Goal: Transaction & Acquisition: Purchase product/service

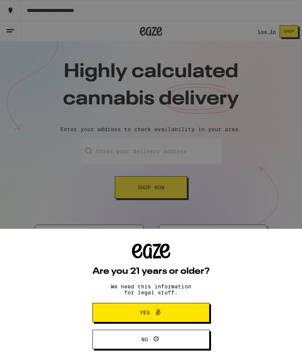
click at [202, 310] on button "Yes" at bounding box center [151, 312] width 117 height 19
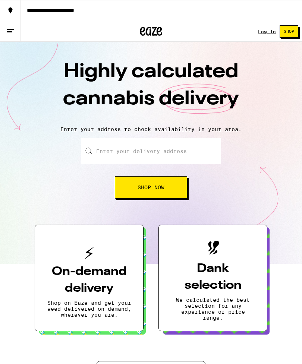
click at [196, 150] on input "Enter your delivery address" at bounding box center [151, 151] width 140 height 26
click at [136, 188] on button "Shop Now" at bounding box center [151, 187] width 72 height 22
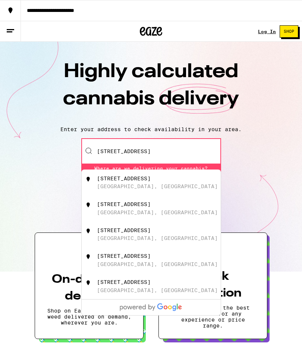
click at [185, 183] on div "[STREET_ADDRESS]" at bounding box center [163, 183] width 133 height 14
type input "[STREET_ADDRESS]"
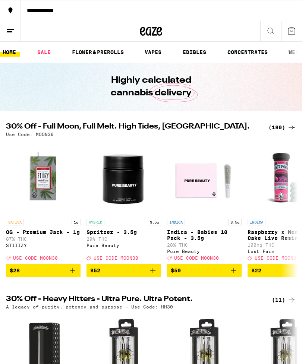
scroll to position [0, 3]
click at [115, 54] on link "FLOWER & PREROLLS" at bounding box center [99, 52] width 59 height 9
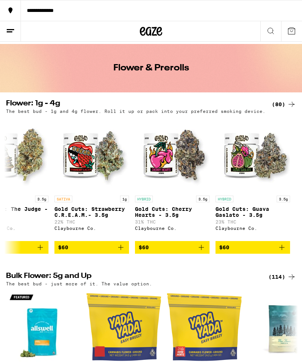
scroll to position [0, 6156]
click at [256, 252] on span "$60" at bounding box center [252, 247] width 67 height 9
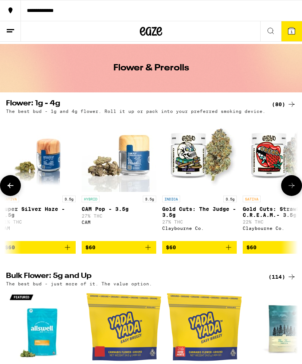
scroll to position [0, 5967]
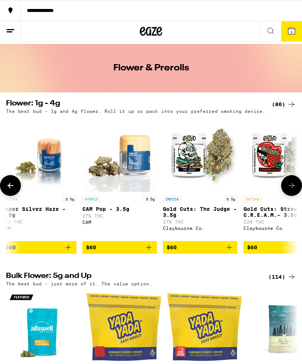
click at [205, 252] on span "$60" at bounding box center [200, 247] width 67 height 9
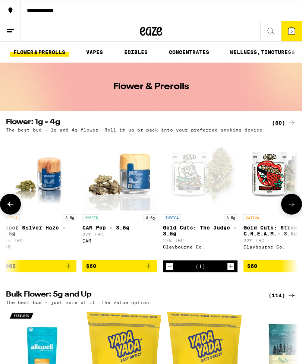
scroll to position [0, 62]
click at [197, 51] on link "CONCENTRATES" at bounding box center [190, 52] width 48 height 9
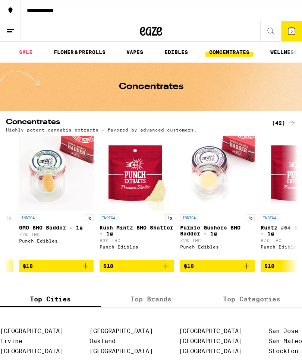
click at [269, 31] on icon at bounding box center [270, 30] width 9 height 9
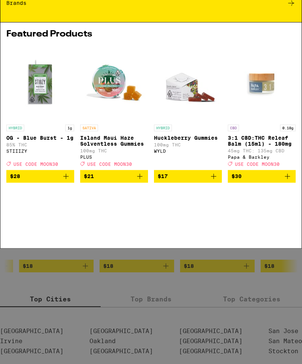
scroll to position [0, 17]
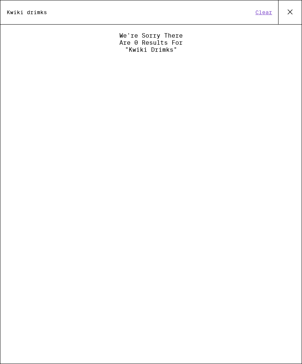
click at [67, 16] on input "Kwiki drimks" at bounding box center [129, 12] width 247 height 7
type input "K"
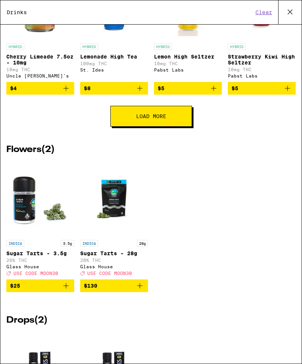
scroll to position [333, 0]
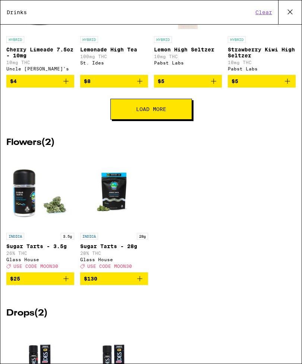
type input "Drinks"
click at [187, 120] on button "Load More" at bounding box center [151, 109] width 82 height 21
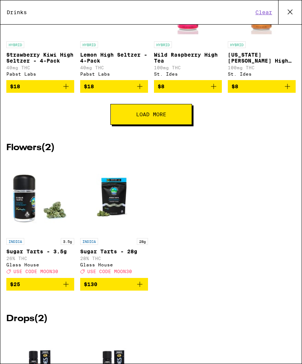
scroll to position [607, 0]
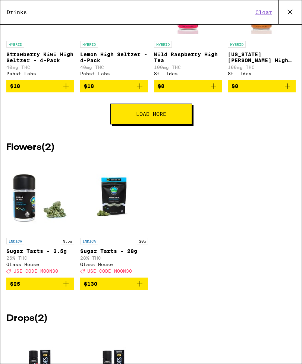
click at [179, 125] on button "Load More" at bounding box center [151, 114] width 82 height 21
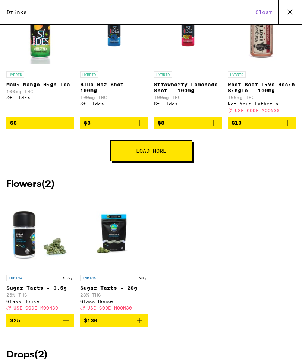
scroll to position [864, 0]
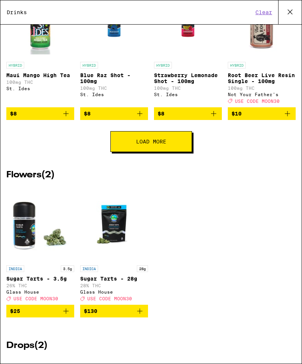
click at [175, 152] on button "Load More" at bounding box center [151, 141] width 82 height 21
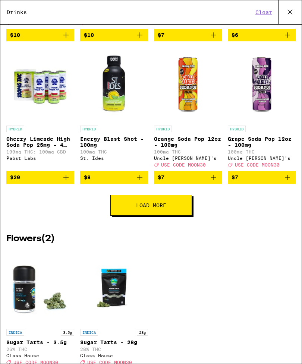
scroll to position [1087, 0]
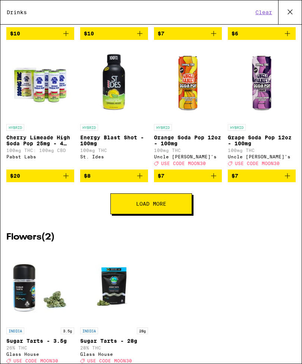
click at [179, 215] on button "Load More" at bounding box center [151, 204] width 82 height 21
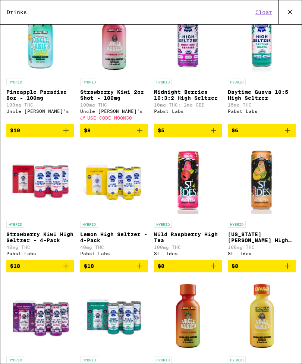
scroll to position [427, 0]
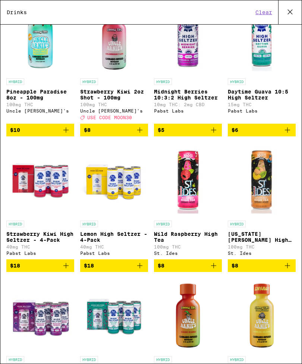
click at [109, 135] on span "$8" at bounding box center [114, 130] width 60 height 9
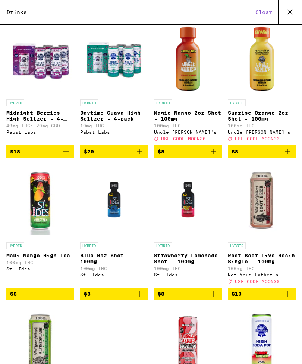
scroll to position [685, 0]
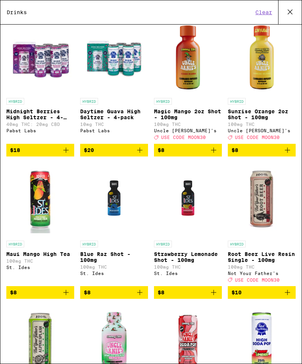
click at [264, 155] on span "$8" at bounding box center [262, 150] width 60 height 9
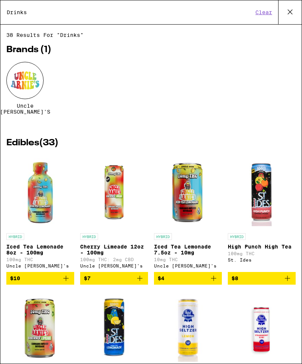
scroll to position [0, 0]
click at [290, 7] on icon at bounding box center [290, 11] width 11 height 11
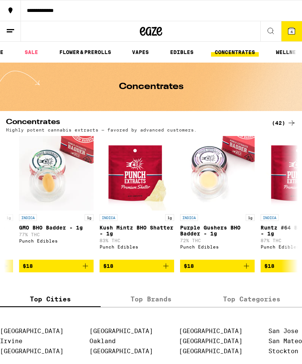
click at [291, 33] on span "4" at bounding box center [292, 31] width 2 height 4
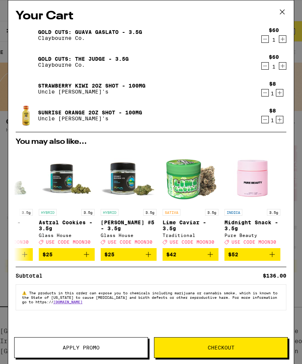
scroll to position [0, 348]
click at [230, 347] on span "Checkout" at bounding box center [221, 347] width 27 height 5
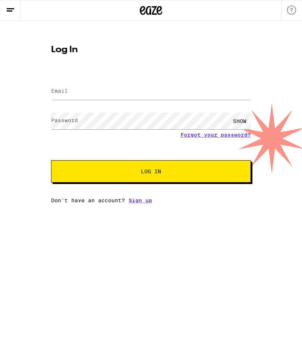
click at [148, 202] on link "Sign up" at bounding box center [141, 201] width 24 height 6
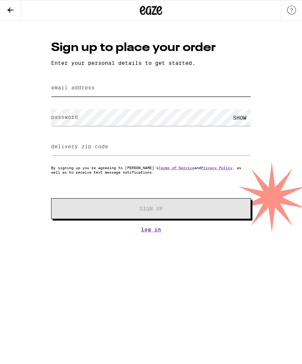
click at [72, 82] on input "email address" at bounding box center [151, 88] width 200 height 17
type input "[EMAIL_ADDRESS][DOMAIN_NAME]"
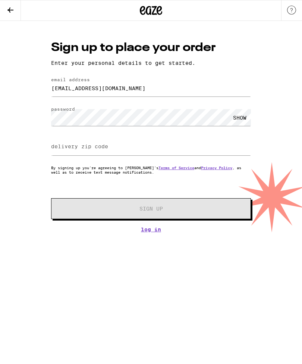
click at [63, 145] on label "delivery zip code" at bounding box center [79, 147] width 57 height 6
type input "95051"
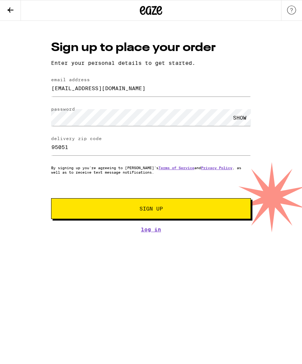
click at [81, 209] on span "Sign Up" at bounding box center [151, 208] width 148 height 5
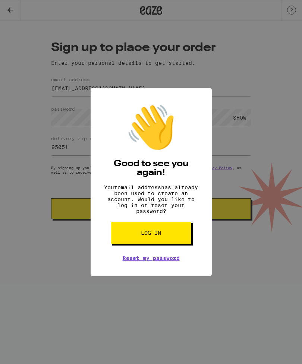
click at [127, 262] on link "Reset my password" at bounding box center [151, 259] width 57 height 6
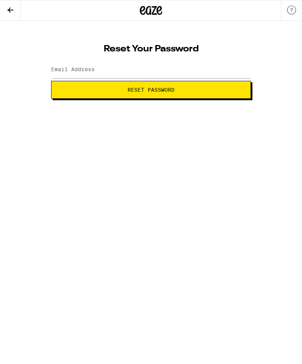
click at [9, 10] on icon at bounding box center [10, 9] width 6 height 5
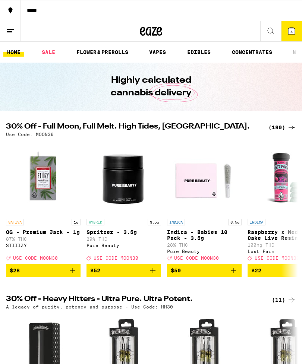
click at [289, 31] on icon at bounding box center [291, 31] width 7 height 7
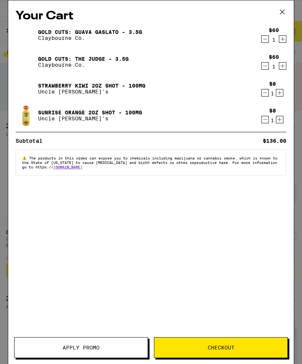
click at [291, 34] on div "Your Cart Gold Cuts: Guava Gaslato - 3.5g [PERSON_NAME] Co. $60 1 Gold Cuts: Th…" at bounding box center [151, 171] width 286 height 342
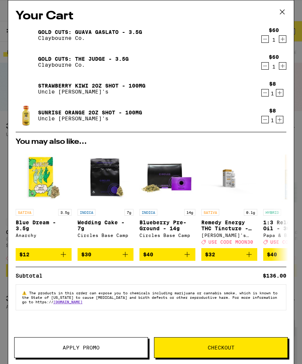
click at [242, 344] on button "Checkout" at bounding box center [221, 348] width 134 height 21
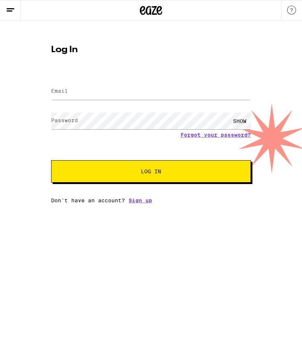
click at [62, 88] on label "Email" at bounding box center [59, 91] width 17 height 6
type input "[EMAIL_ADDRESS][DOMAIN_NAME]"
click at [151, 173] on button "Log In" at bounding box center [151, 171] width 200 height 22
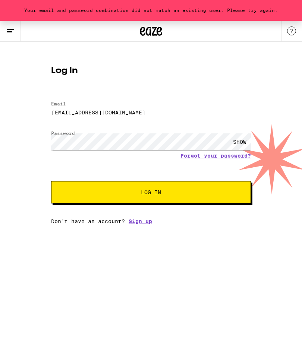
click at [226, 153] on link "Forgot your password?" at bounding box center [216, 156] width 71 height 6
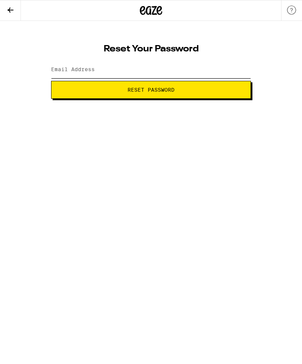
click at [66, 66] on input "Email Address" at bounding box center [151, 70] width 200 height 17
type input "[EMAIL_ADDRESS][DOMAIN_NAME]"
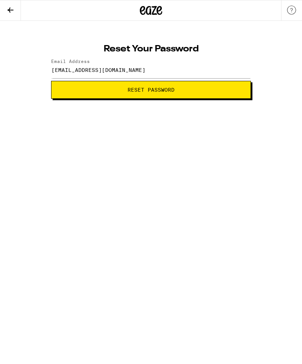
click at [81, 87] on span "Reset Password" at bounding box center [150, 89] width 187 height 5
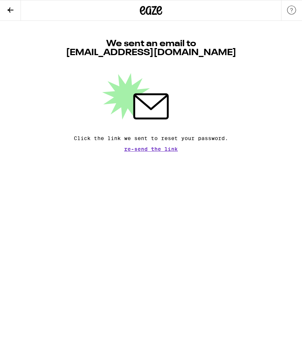
click at [136, 151] on span "Re-send the link" at bounding box center [151, 149] width 54 height 5
